Goal: Task Accomplishment & Management: Manage account settings

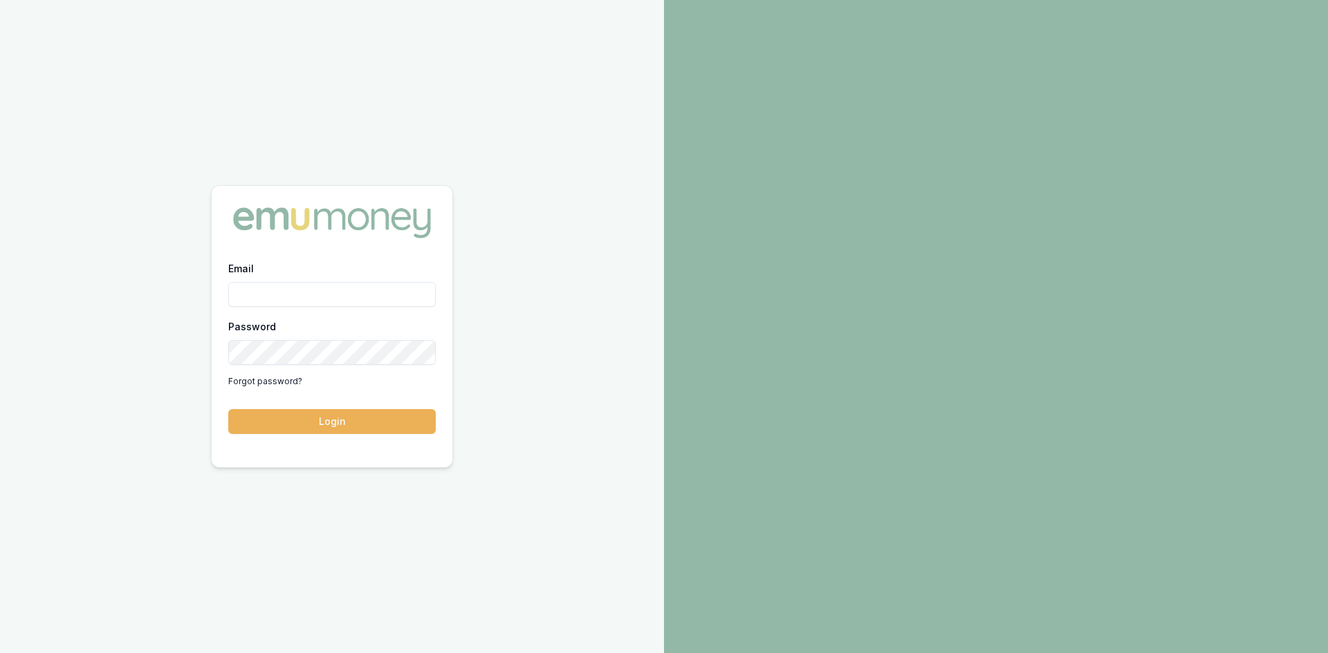
click at [286, 295] on input "Email" at bounding box center [331, 294] width 207 height 25
type input "wendy.fonseka@emumoney.com.au"
click at [351, 427] on button "Login" at bounding box center [331, 421] width 207 height 25
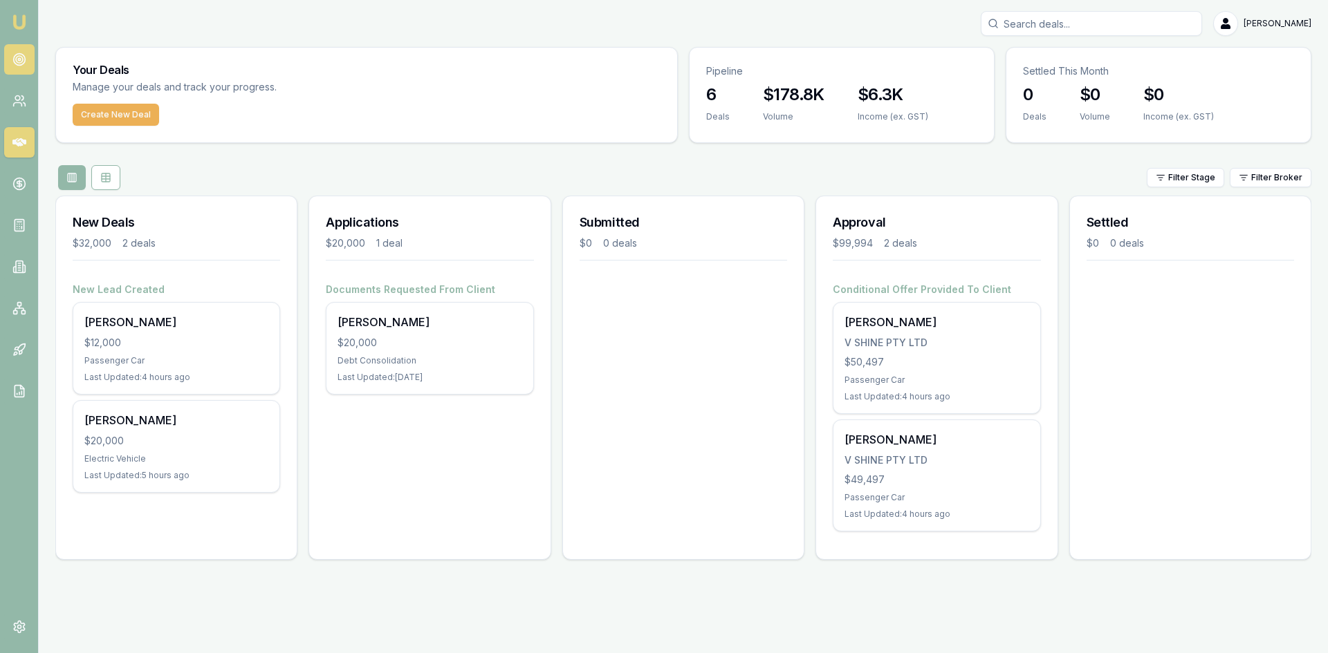
click at [19, 57] on icon at bounding box center [19, 60] width 14 height 14
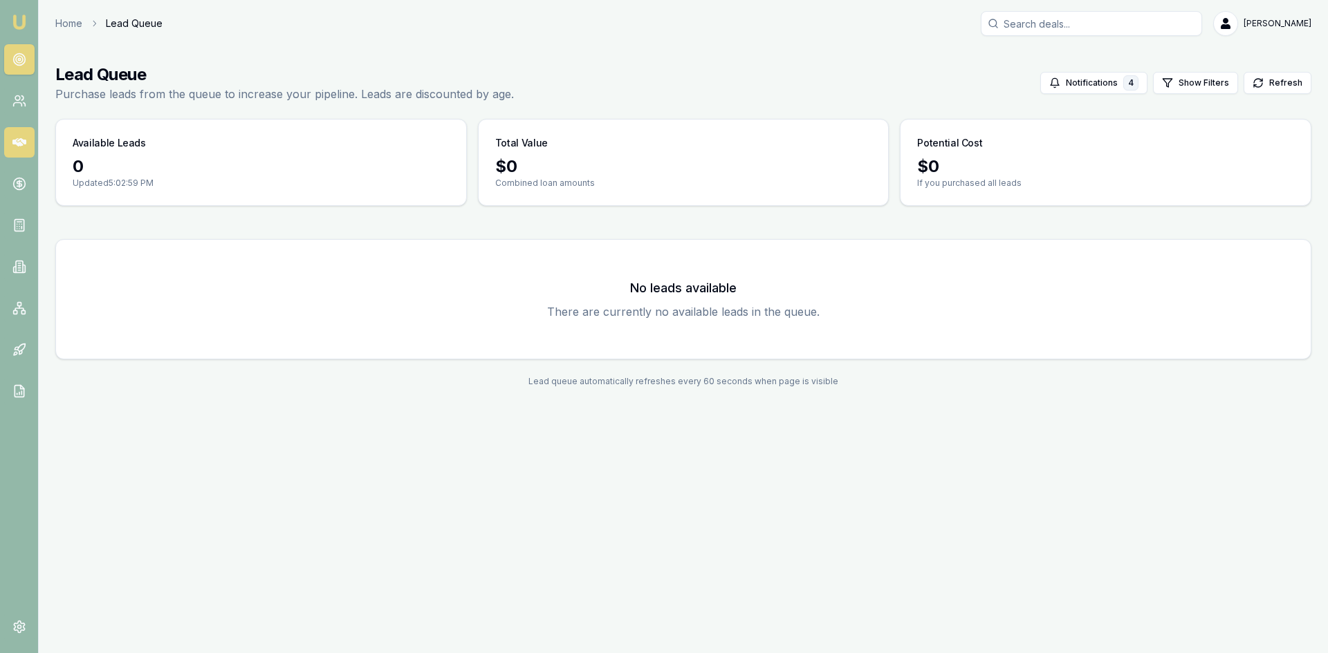
click at [20, 153] on link at bounding box center [19, 142] width 30 height 30
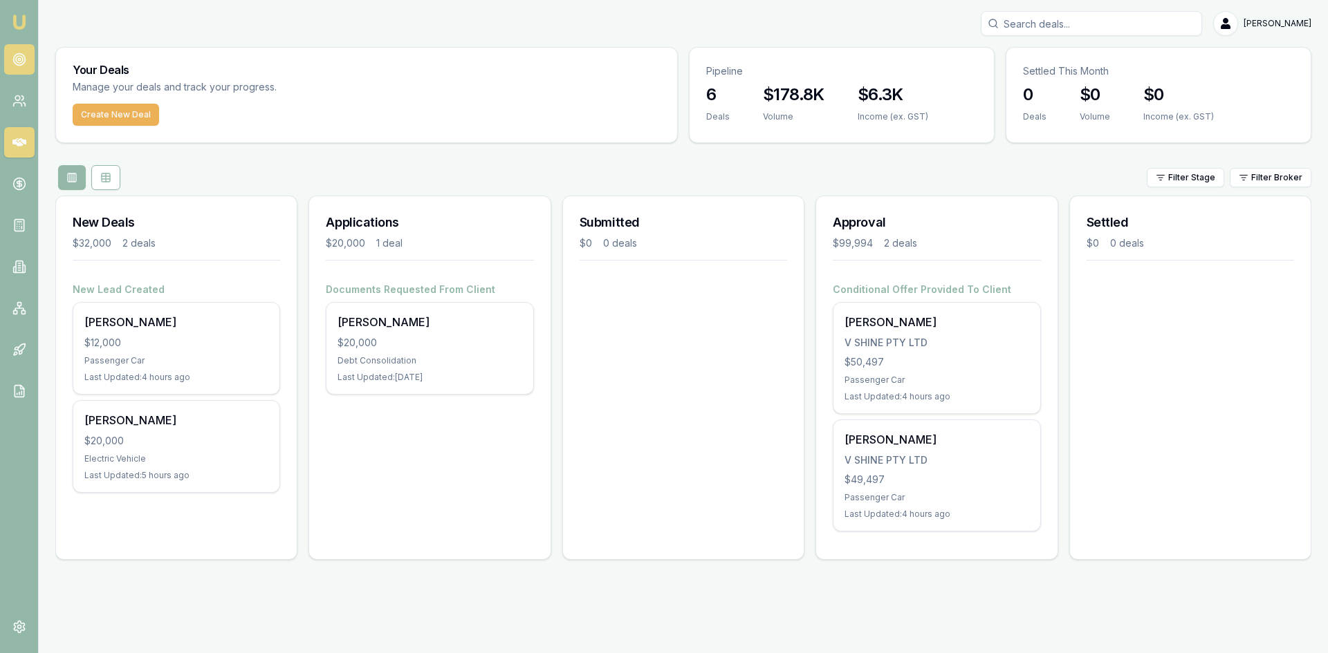
click at [25, 56] on icon at bounding box center [19, 60] width 14 height 14
